Goal: Information Seeking & Learning: Learn about a topic

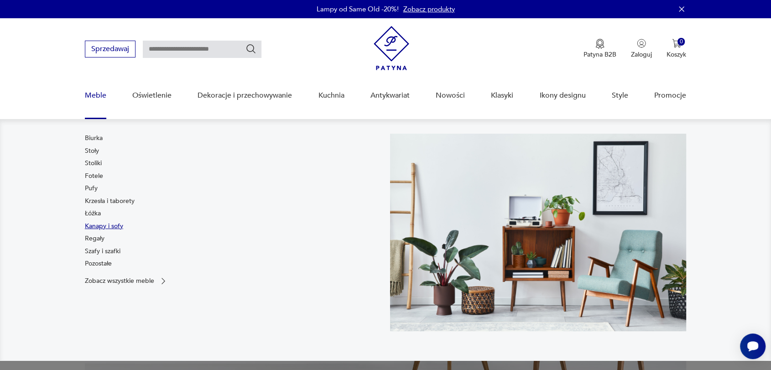
click at [96, 224] on link "Kanapy i sofy" at bounding box center [104, 226] width 38 height 9
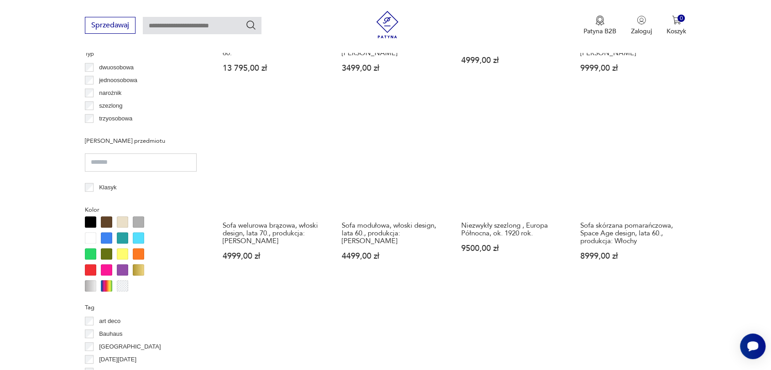
scroll to position [712, 0]
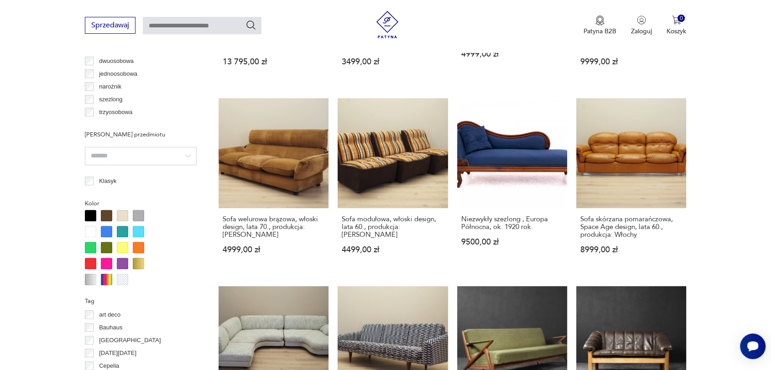
click at [105, 229] on div at bounding box center [106, 231] width 11 height 11
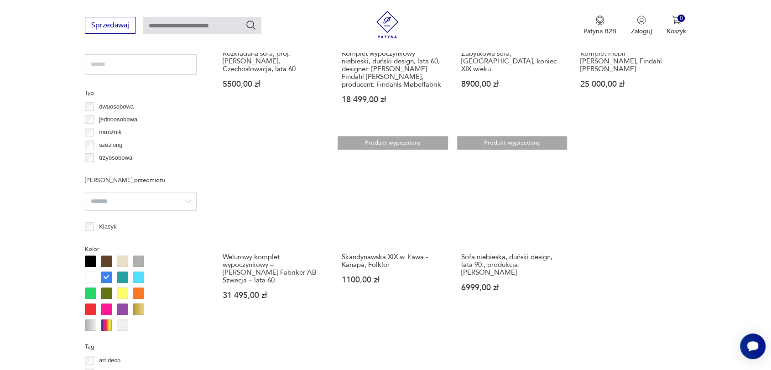
scroll to position [668, 0]
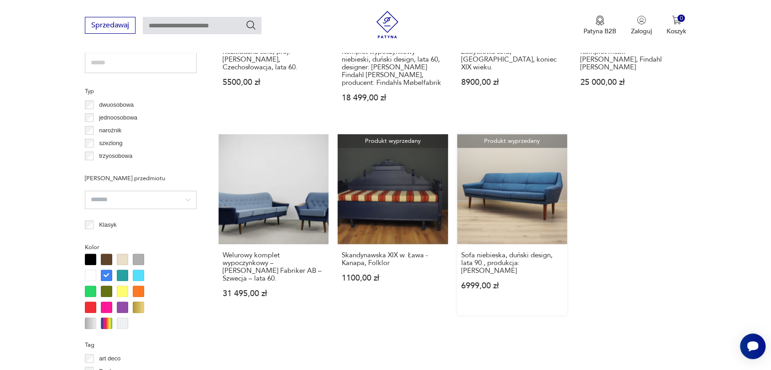
click at [527, 195] on link "Produkt wyprzedany Sofa niebieska, duński design, lata 90., produkcja: [PERSON_…" at bounding box center [512, 224] width 110 height 181
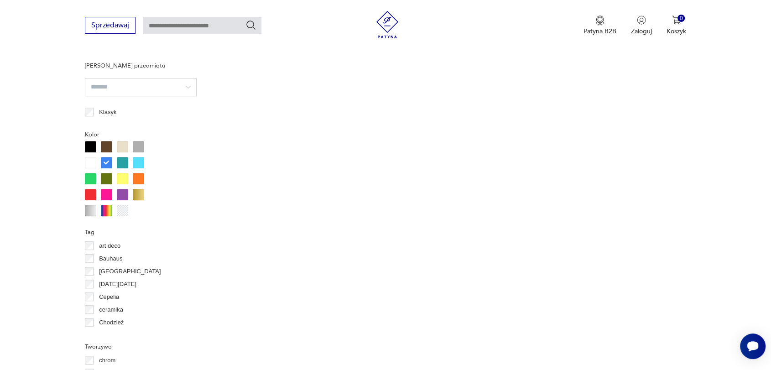
scroll to position [753, 0]
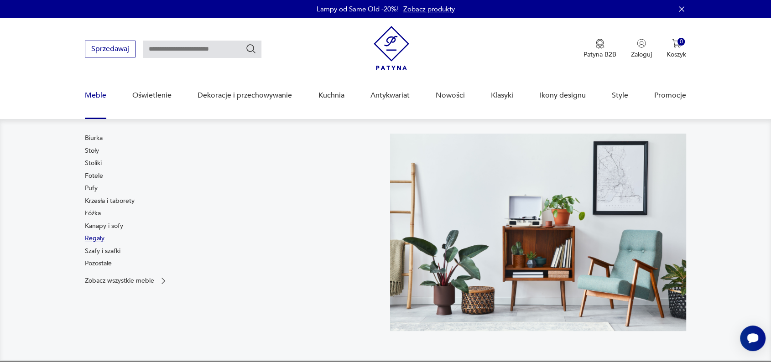
click at [99, 238] on link "Regały" at bounding box center [95, 238] width 20 height 9
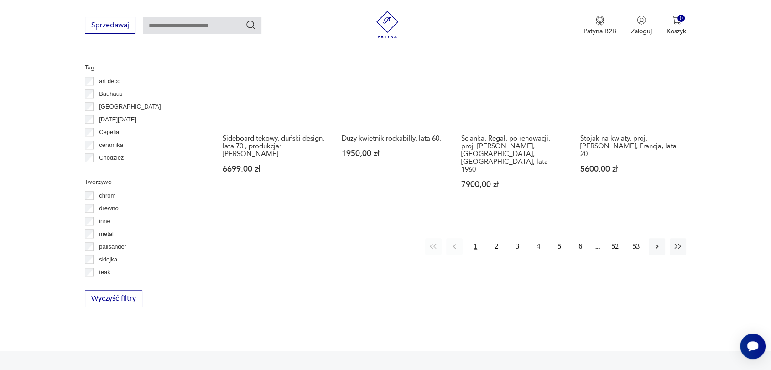
scroll to position [979, 0]
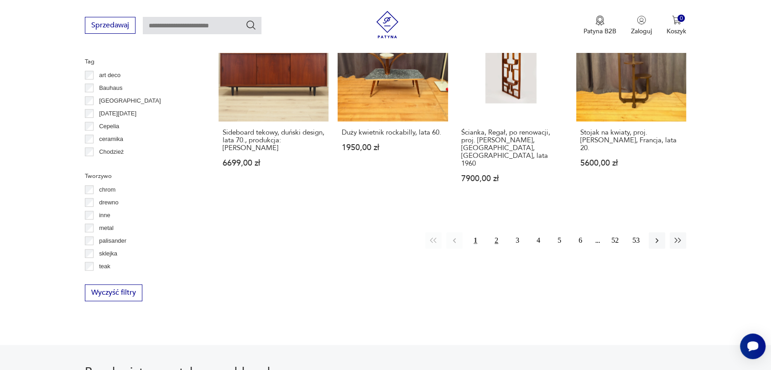
click at [496, 232] on button "2" at bounding box center [496, 240] width 16 height 16
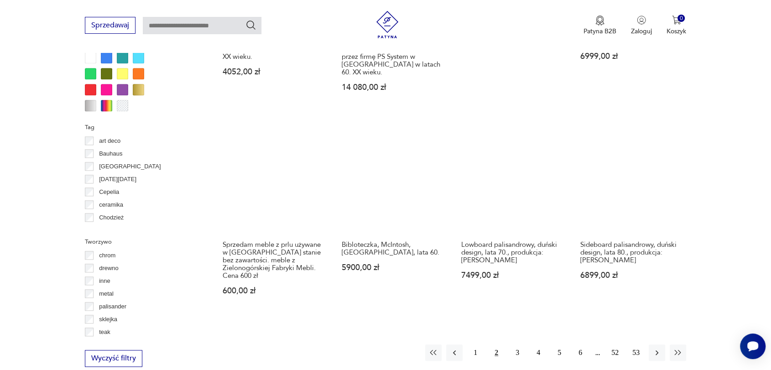
scroll to position [1000, 0]
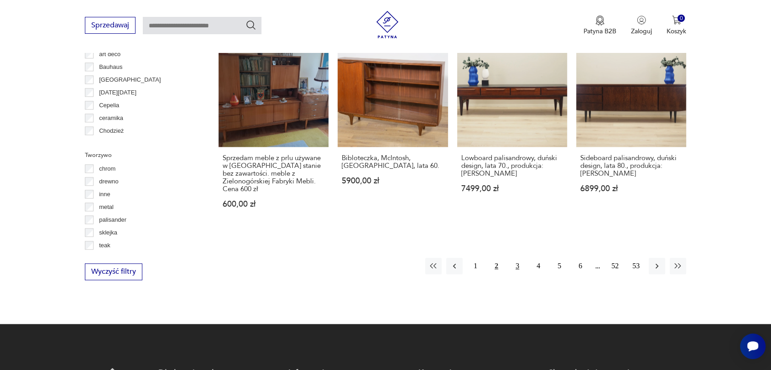
click at [518, 258] on button "3" at bounding box center [517, 266] width 16 height 16
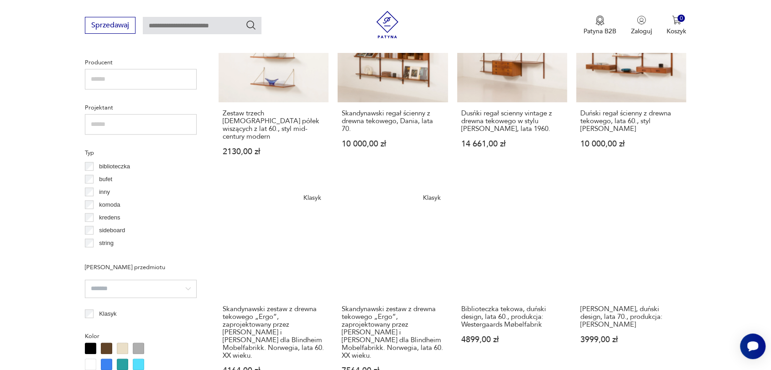
scroll to position [610, 0]
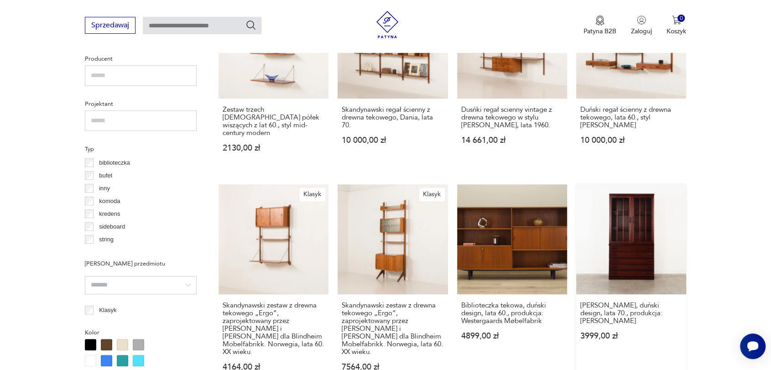
click at [643, 215] on link "[PERSON_NAME], duński design, lata 70., produkcja: [PERSON_NAME] 3999,00 zł" at bounding box center [631, 286] width 110 height 204
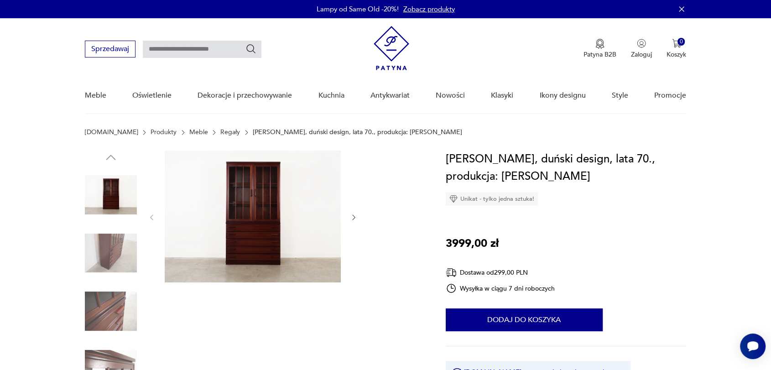
click at [258, 229] on img at bounding box center [253, 217] width 176 height 132
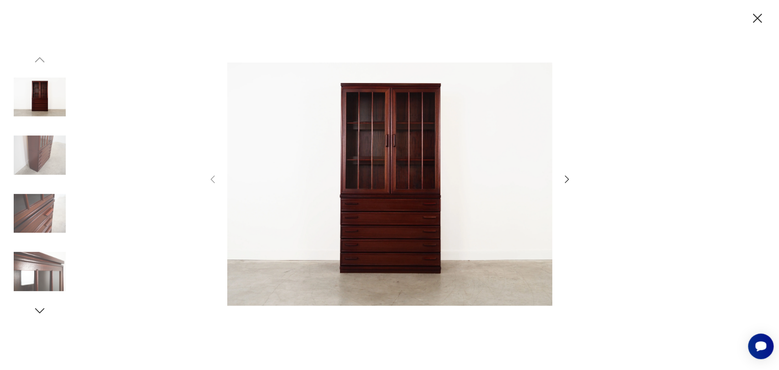
click at [566, 178] on icon "button" at bounding box center [566, 179] width 11 height 11
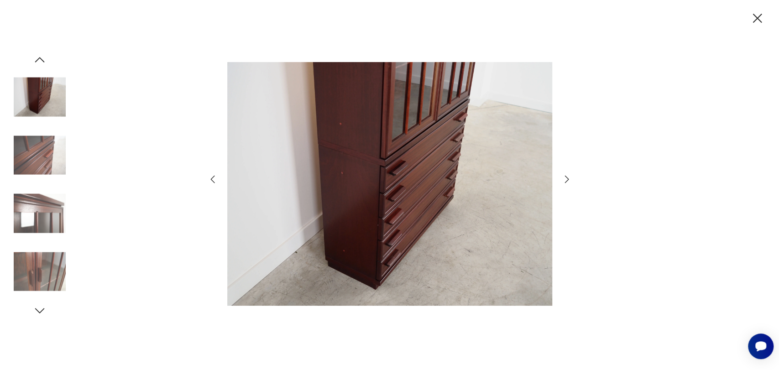
click at [566, 178] on icon "button" at bounding box center [566, 179] width 11 height 11
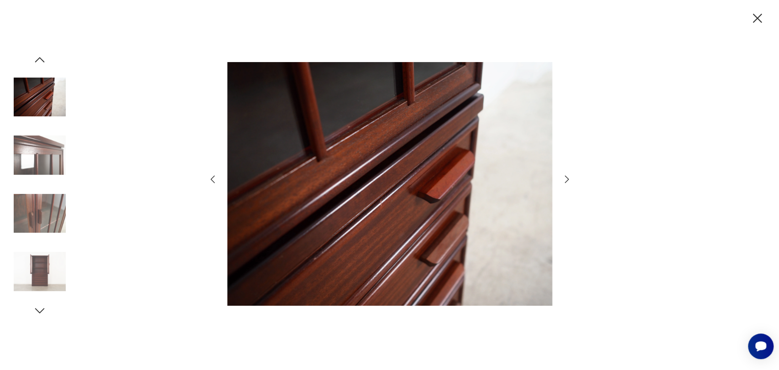
click at [566, 178] on icon "button" at bounding box center [566, 179] width 11 height 11
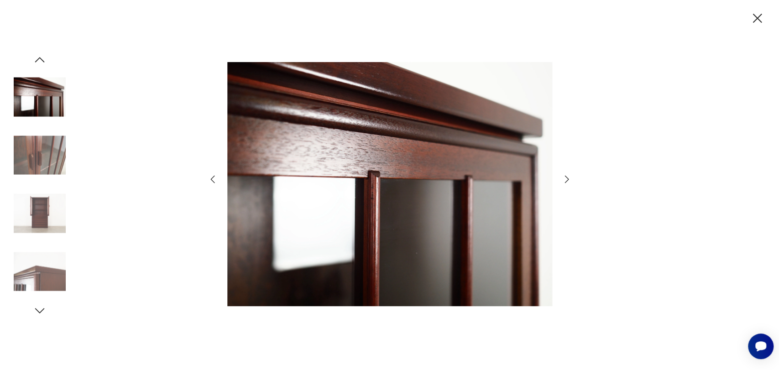
click at [566, 178] on icon "button" at bounding box center [566, 179] width 11 height 11
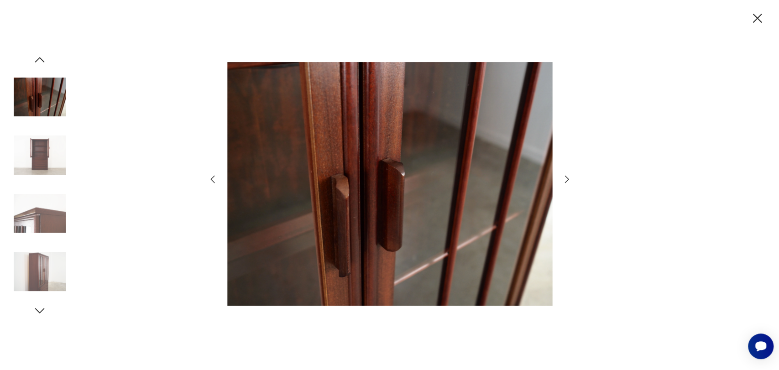
click at [566, 178] on icon "button" at bounding box center [566, 179] width 11 height 11
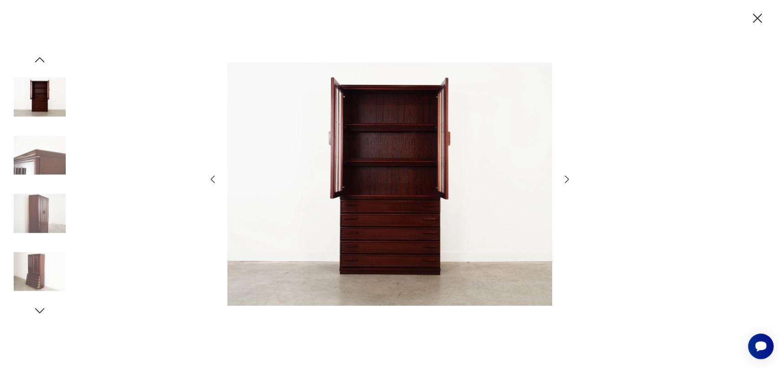
click at [566, 178] on icon "button" at bounding box center [566, 179] width 11 height 11
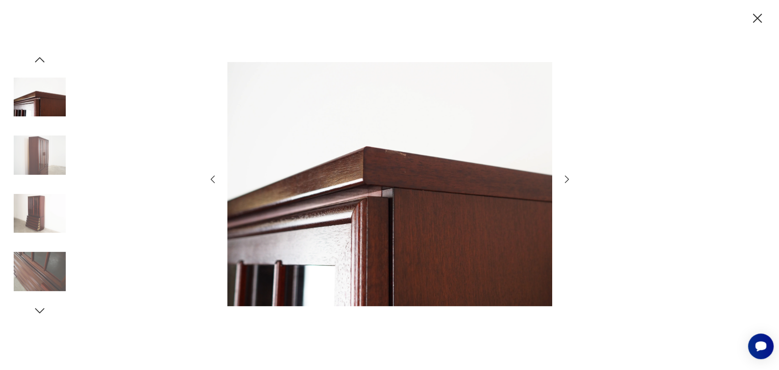
click at [566, 178] on icon "button" at bounding box center [566, 179] width 11 height 11
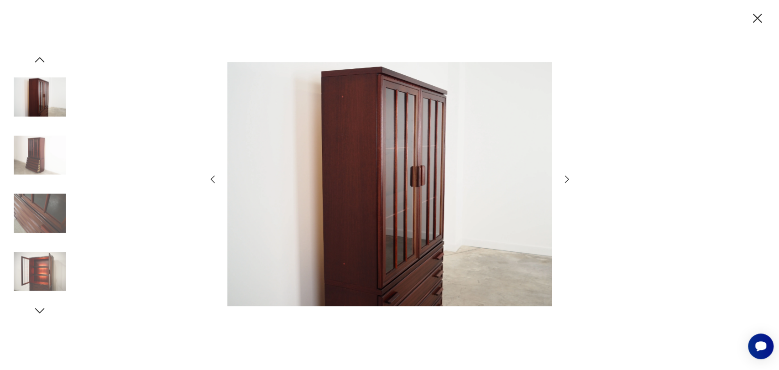
click at [566, 178] on icon "button" at bounding box center [566, 179] width 11 height 11
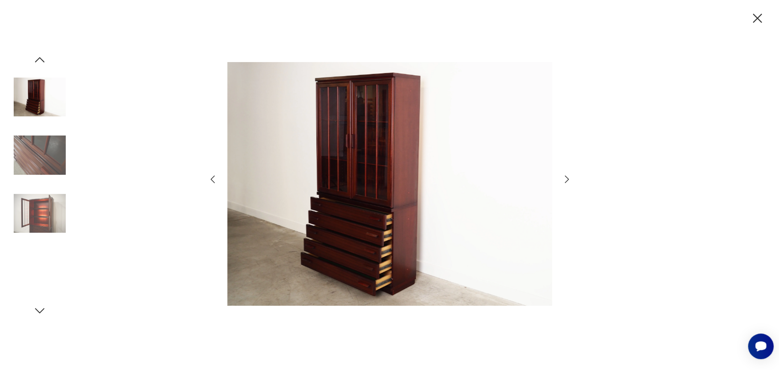
click at [566, 178] on icon "button" at bounding box center [566, 179] width 11 height 11
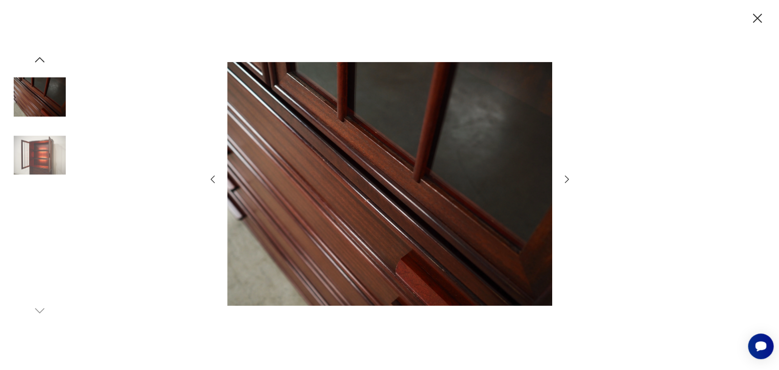
click at [566, 178] on icon "button" at bounding box center [566, 179] width 11 height 11
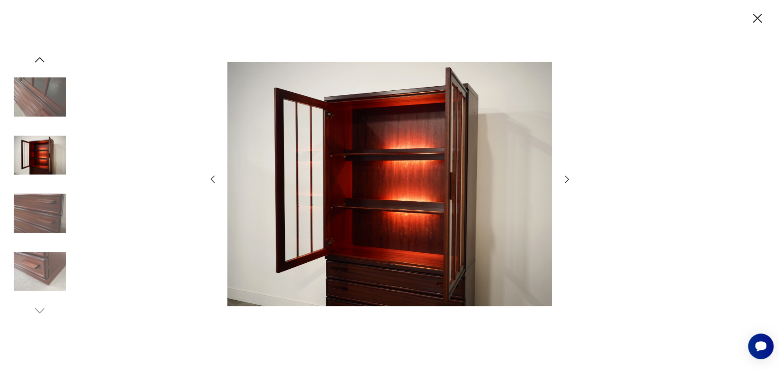
click at [758, 19] on icon "button" at bounding box center [757, 18] width 9 height 9
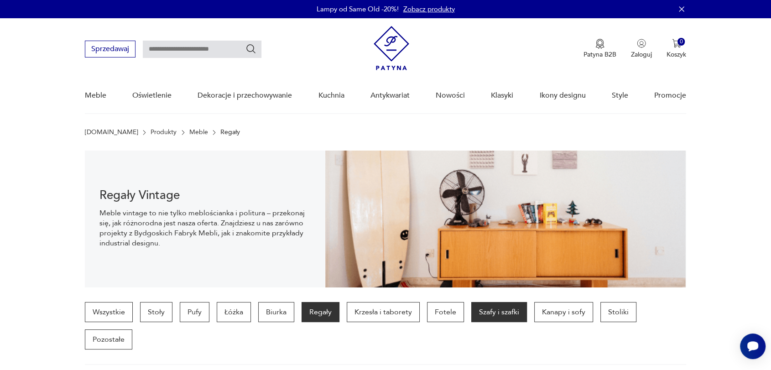
click at [490, 311] on p "Szafy i szafki" at bounding box center [499, 312] width 56 height 20
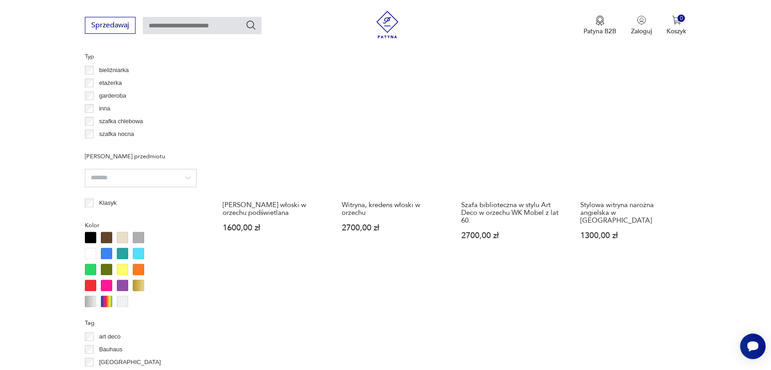
scroll to position [701, 0]
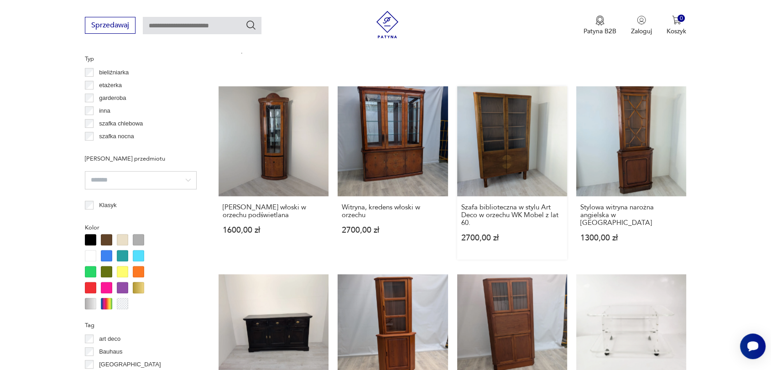
click at [475, 172] on link "Szafa biblioteczna w stylu Art Deco w orzechu WK Mobel z lat 60. 2700,00 zł" at bounding box center [512, 172] width 110 height 173
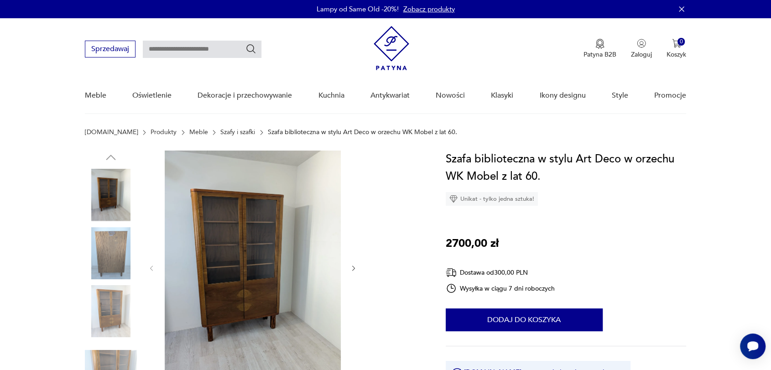
click at [269, 264] on img at bounding box center [253, 268] width 176 height 234
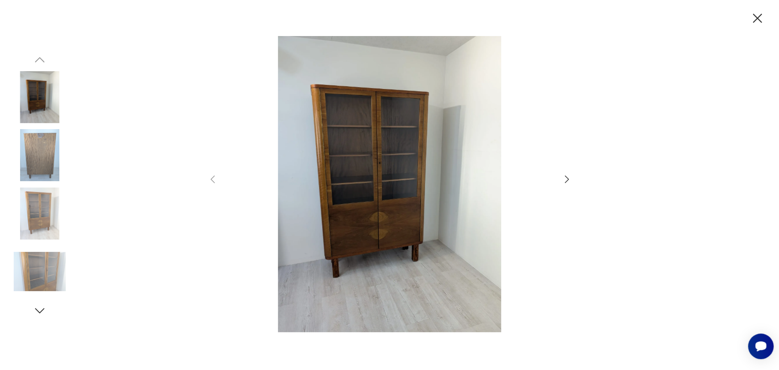
click at [568, 177] on icon "button" at bounding box center [566, 179] width 11 height 11
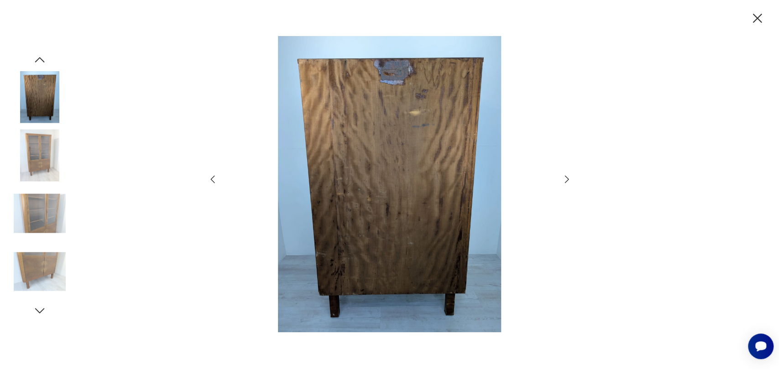
click at [568, 177] on icon "button" at bounding box center [566, 179] width 11 height 11
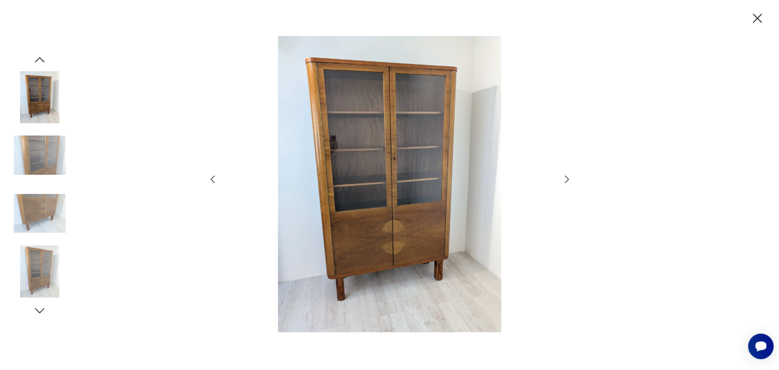
click at [568, 177] on icon "button" at bounding box center [566, 179] width 11 height 11
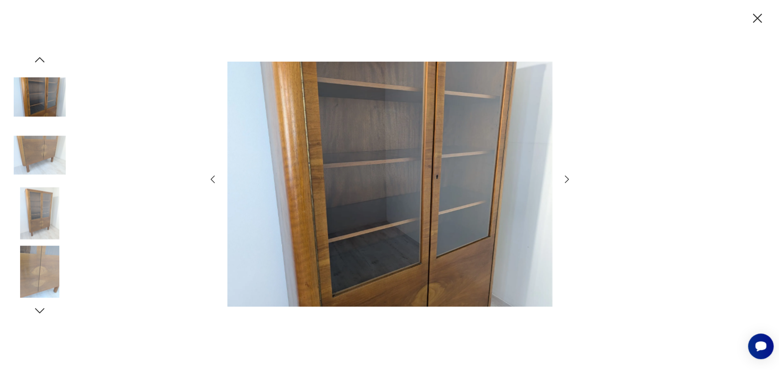
click at [755, 20] on icon "button" at bounding box center [757, 18] width 9 height 9
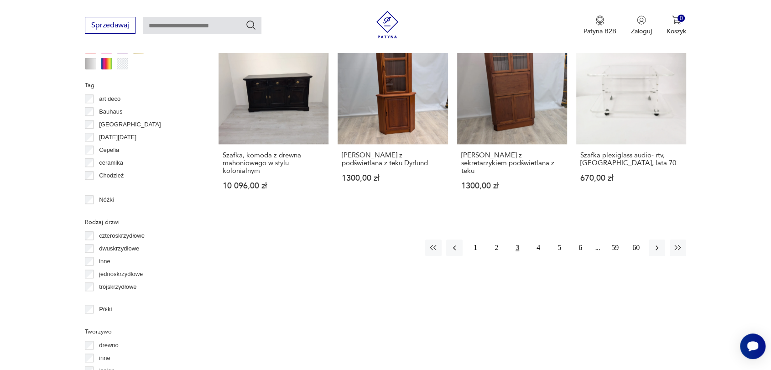
scroll to position [943, 0]
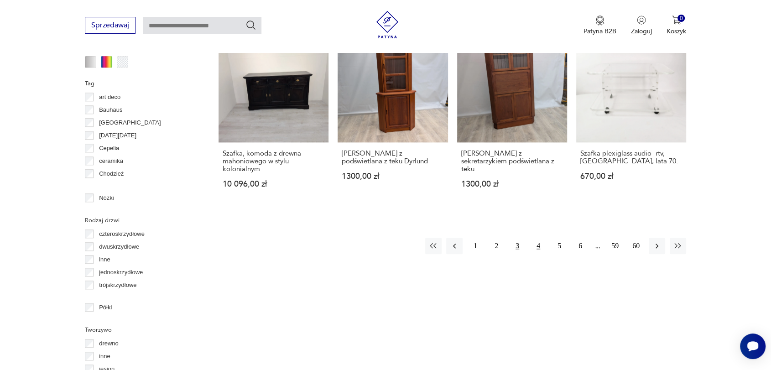
click at [538, 245] on button "4" at bounding box center [538, 246] width 16 height 16
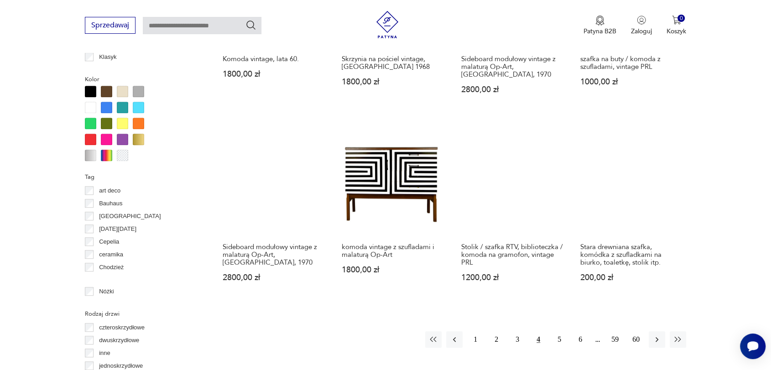
scroll to position [957, 0]
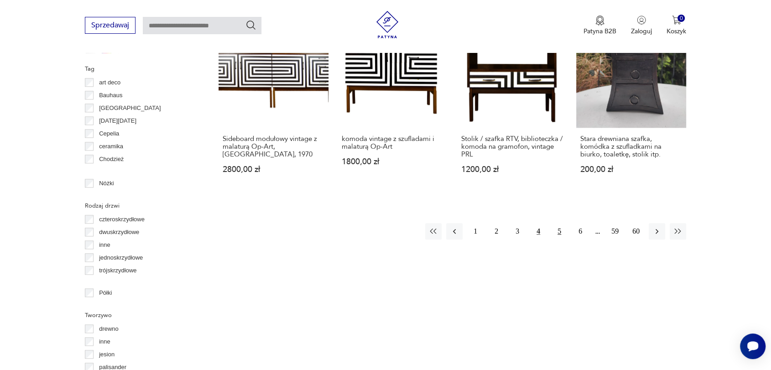
click at [559, 223] on button "5" at bounding box center [559, 231] width 16 height 16
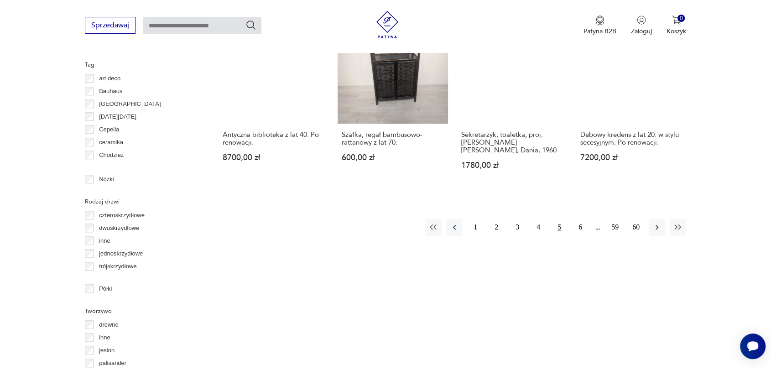
scroll to position [1026, 0]
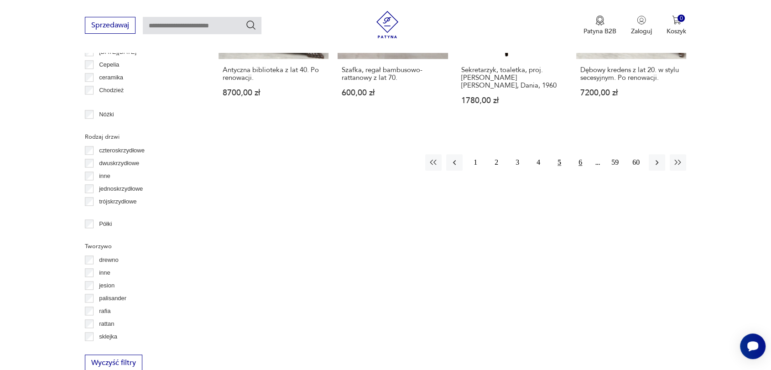
click at [581, 154] on button "6" at bounding box center [580, 162] width 16 height 16
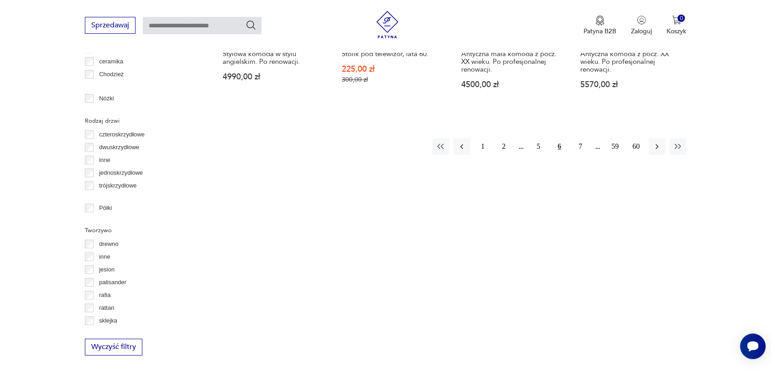
scroll to position [1040, 0]
click at [579, 146] on button "7" at bounding box center [580, 148] width 16 height 16
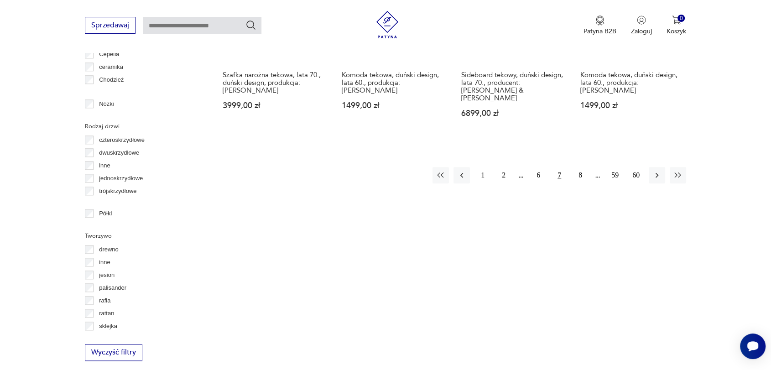
scroll to position [1008, 0]
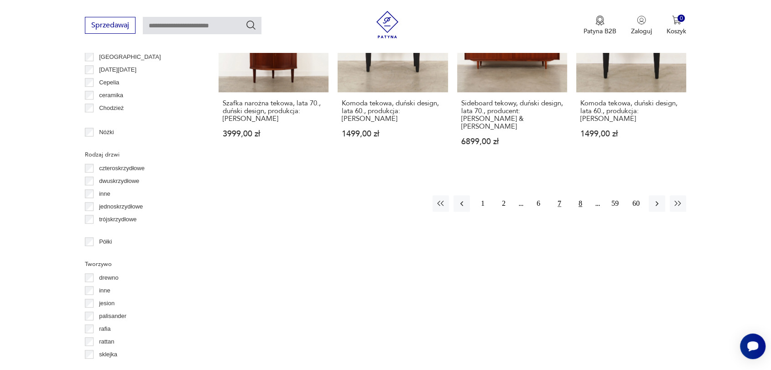
click at [583, 195] on button "8" at bounding box center [580, 203] width 16 height 16
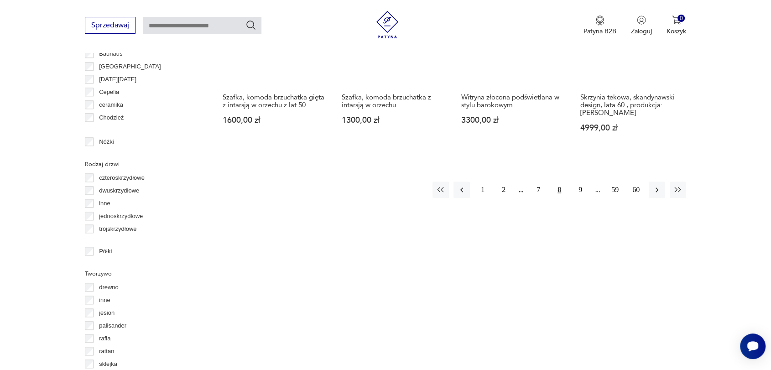
scroll to position [1135, 0]
